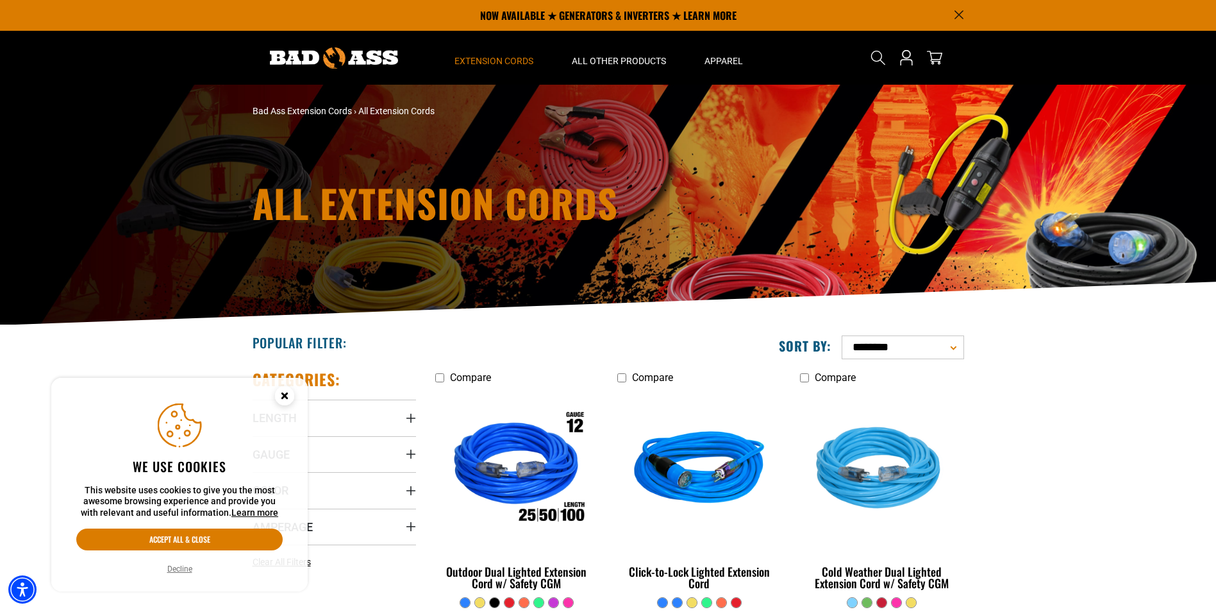
click at [285, 396] on icon "Close this option" at bounding box center [284, 395] width 4 height 4
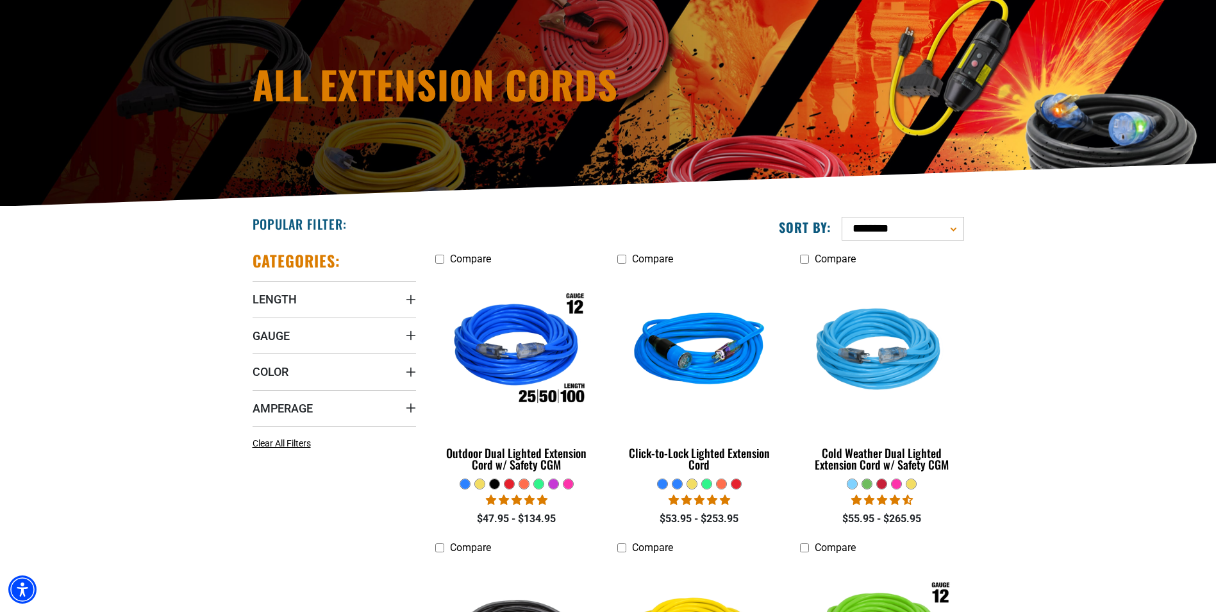
scroll to position [128, 0]
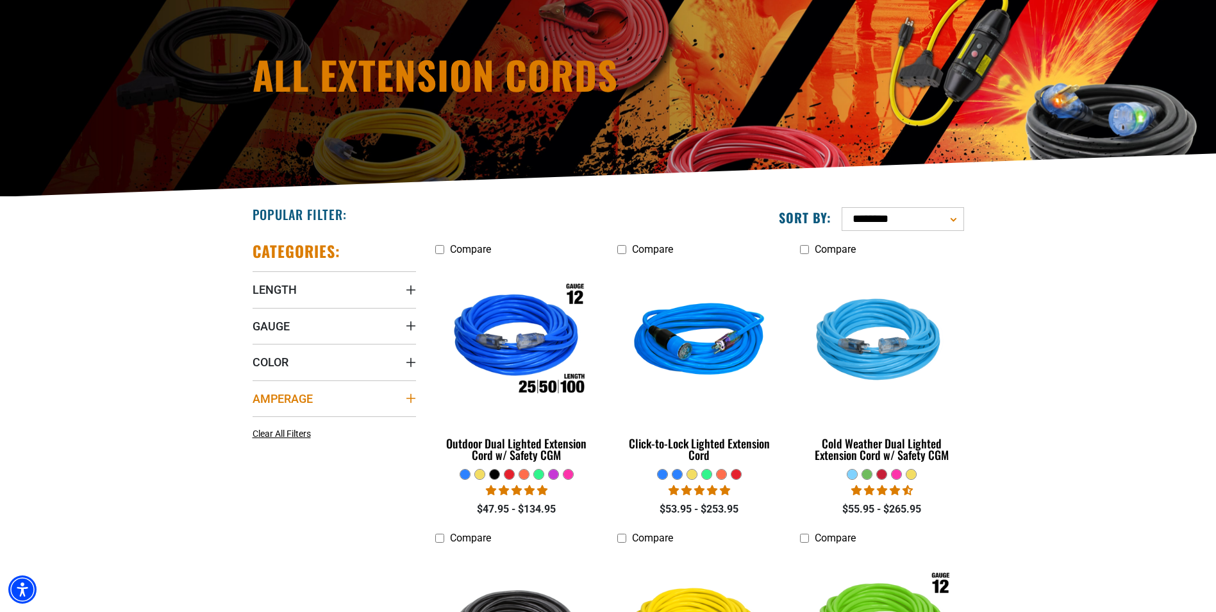
click at [408, 398] on icon "Amperage" at bounding box center [411, 398] width 10 height 10
click at [340, 448] on icon at bounding box center [339, 446] width 10 height 17
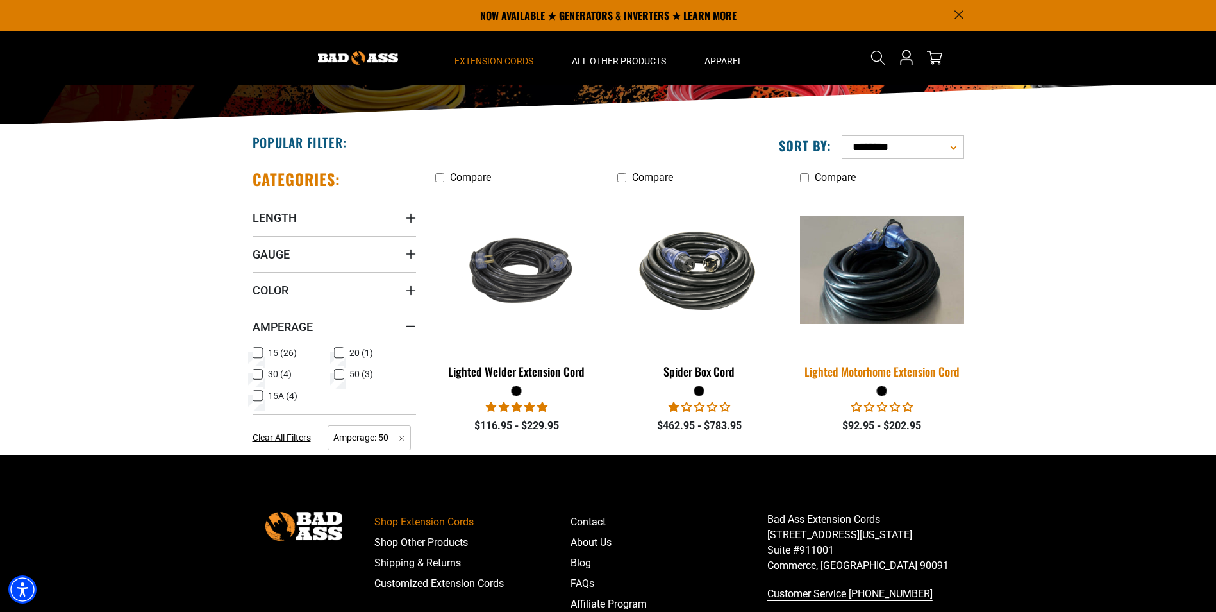
scroll to position [192, 0]
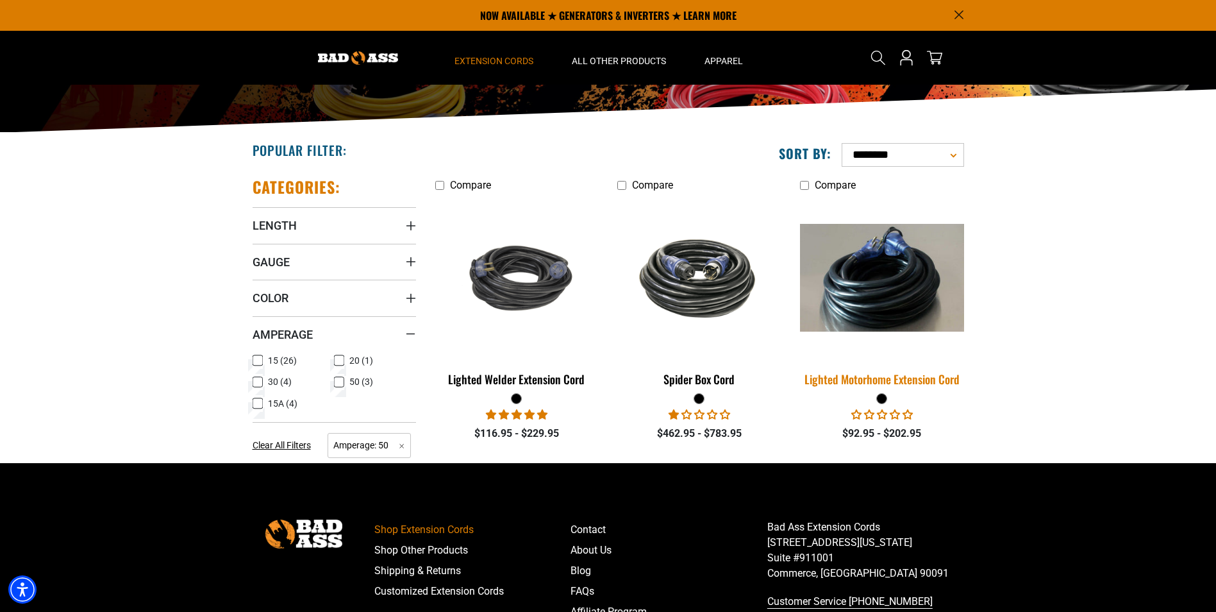
click at [883, 301] on img at bounding box center [883, 278] width 180 height 108
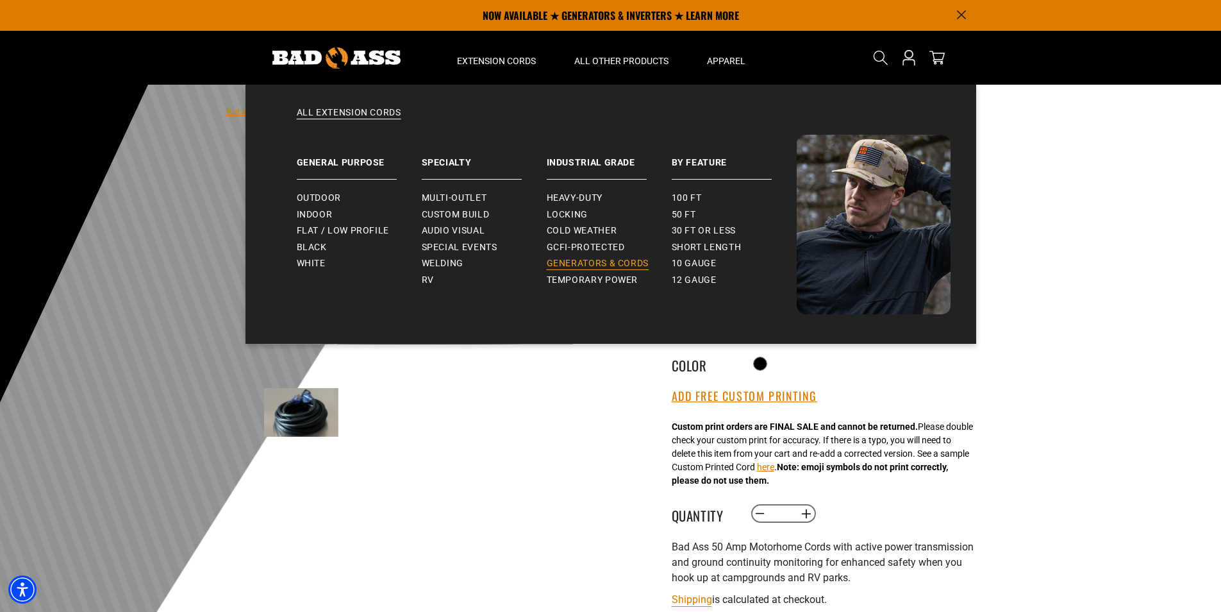
click at [589, 262] on span "Generators & Cords" at bounding box center [598, 264] width 103 height 12
